Goal: Find specific page/section: Find specific page/section

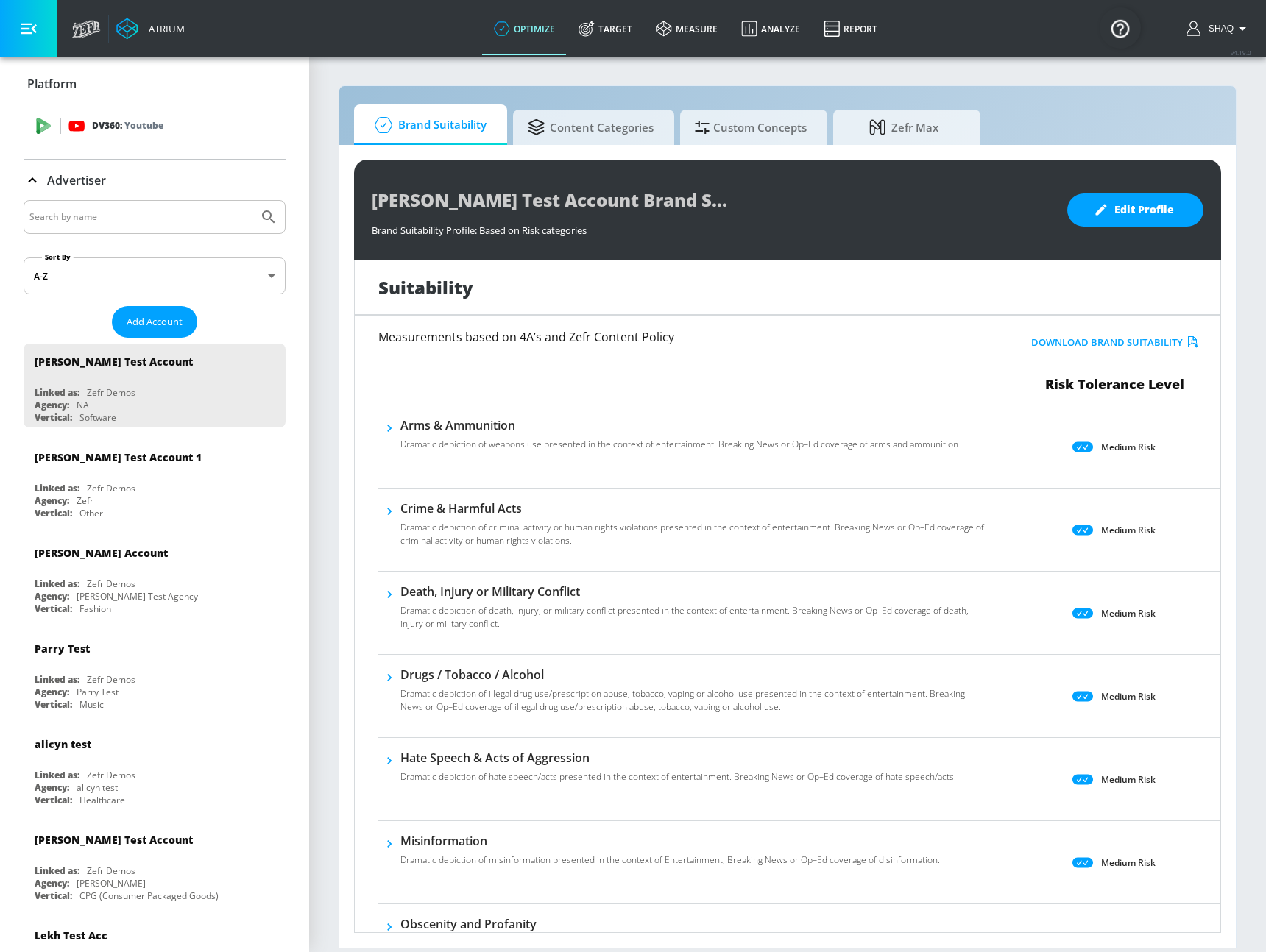
click at [171, 121] on div "DV360: Youtube" at bounding box center [171, 126] width 205 height 16
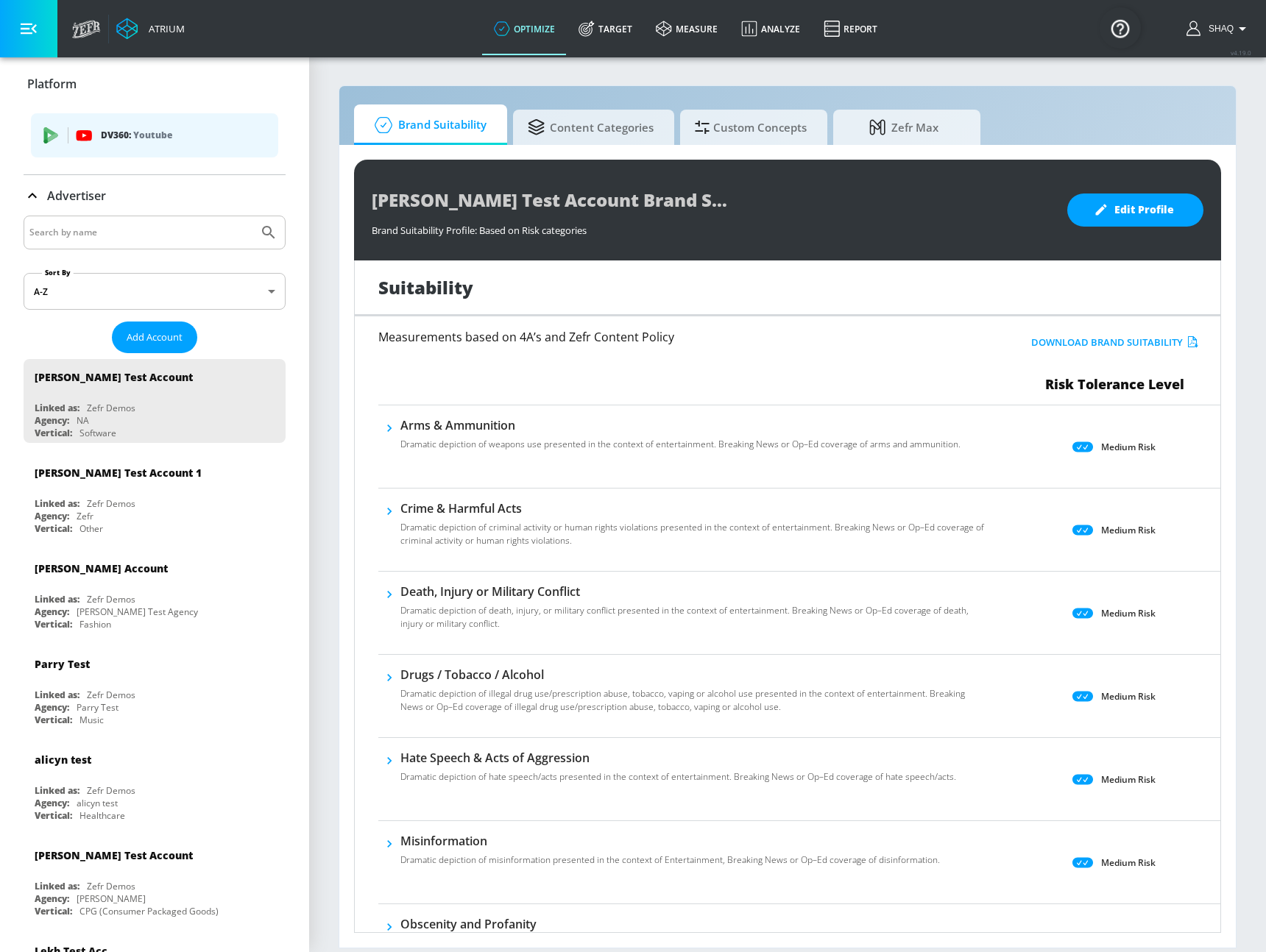
click at [112, 159] on ul "DV360: Youtube" at bounding box center [154, 137] width 247 height 60
click at [112, 140] on p "DV360: Youtube" at bounding box center [183, 136] width 166 height 16
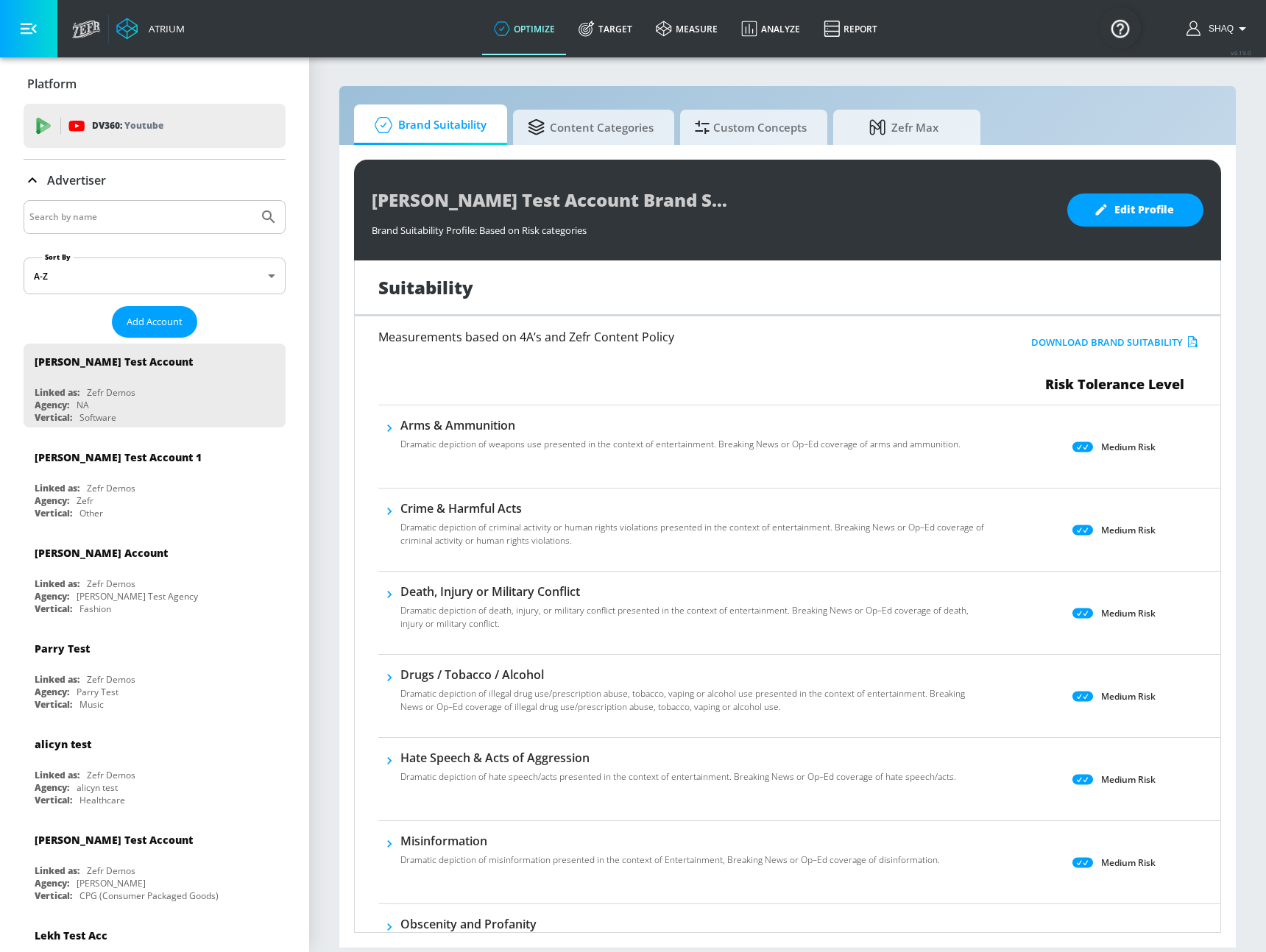
click at [103, 141] on div "DV360: Youtube" at bounding box center [154, 126] width 262 height 44
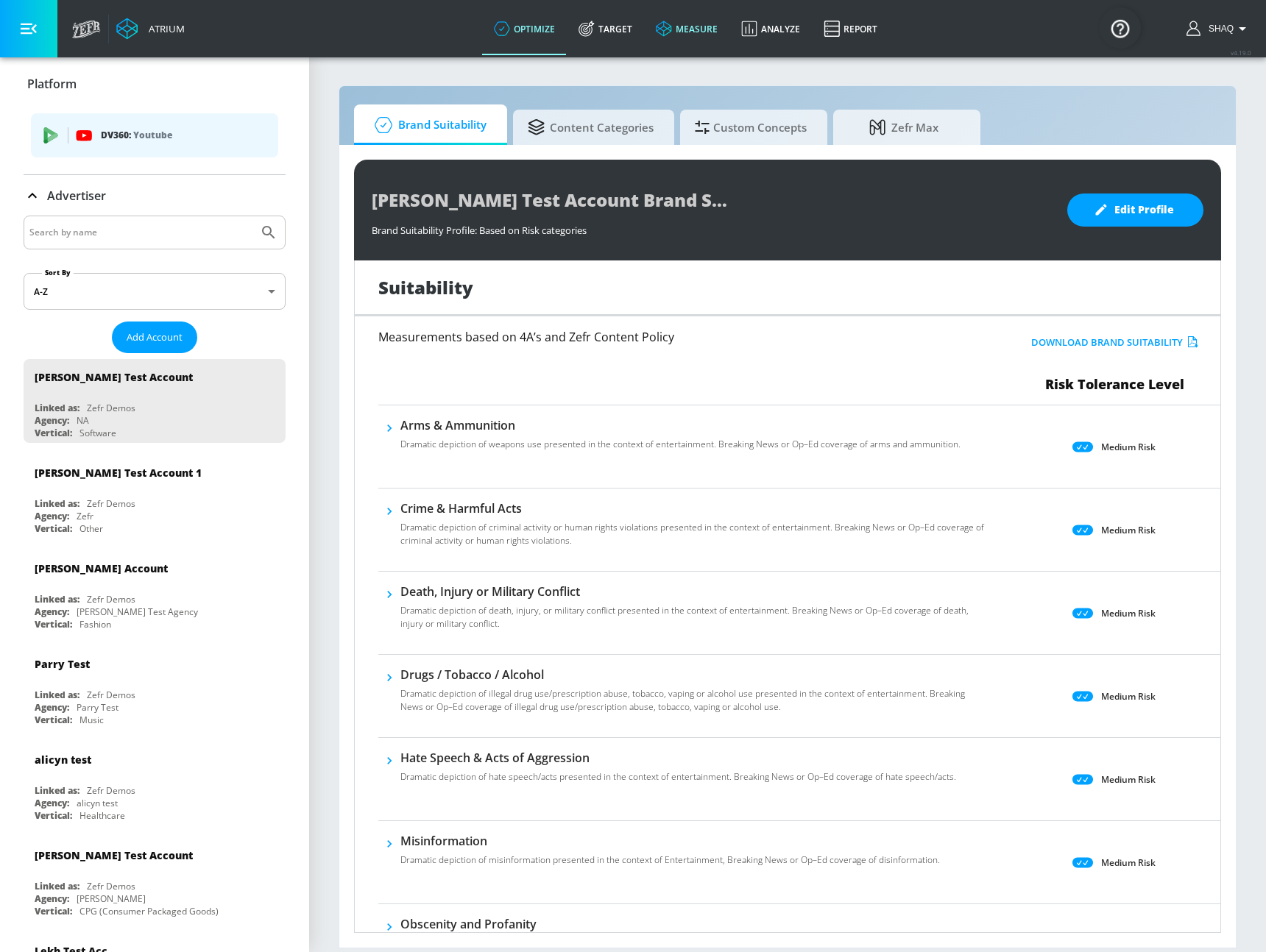
click at [671, 28] on icon at bounding box center [663, 28] width 16 height 16
